Goal: Information Seeking & Learning: Learn about a topic

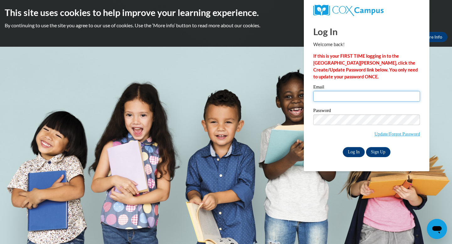
type input "Riley.Samantha.L@muscogee.k12.ga.us"
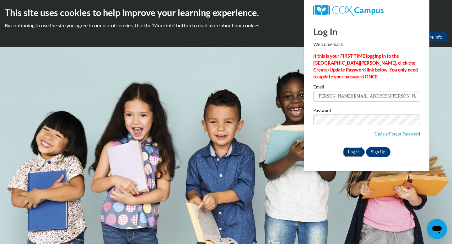
click at [356, 150] on input "Log In" at bounding box center [354, 152] width 22 height 10
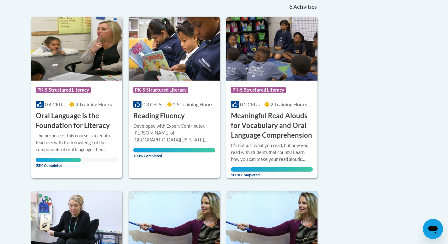
scroll to position [137, 0]
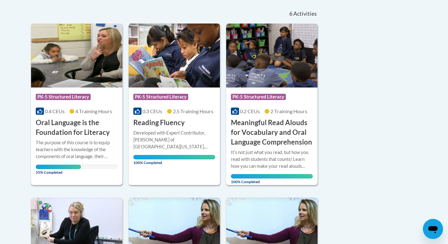
click at [99, 131] on h3 "Oral Language is the Foundation for Literacy" at bounding box center [77, 127] width 82 height 19
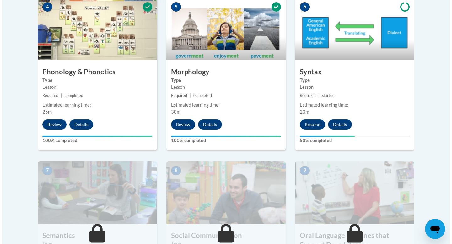
scroll to position [399, 0]
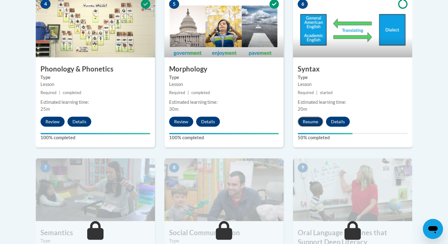
click at [319, 121] on button "Resume" at bounding box center [310, 122] width 25 height 10
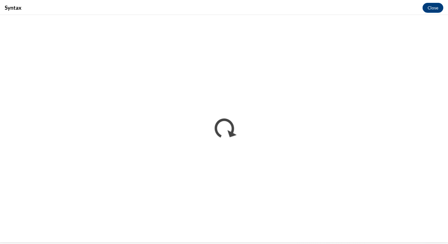
scroll to position [0, 0]
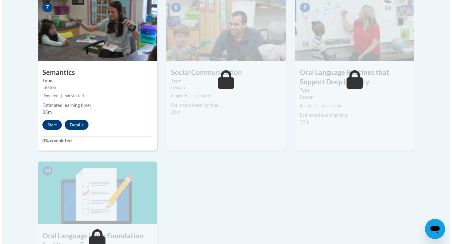
scroll to position [560, 0]
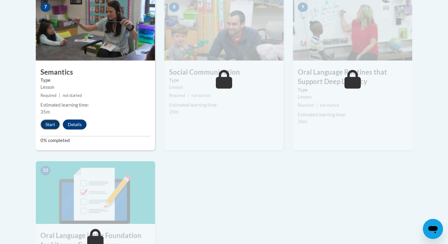
click at [48, 124] on button "Start" at bounding box center [49, 125] width 19 height 10
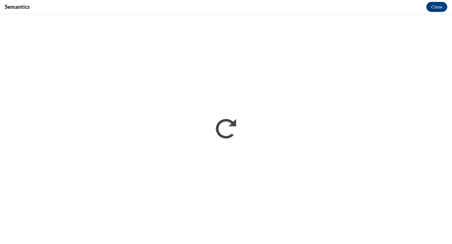
scroll to position [0, 0]
